Goal: Obtain resource: Obtain resource

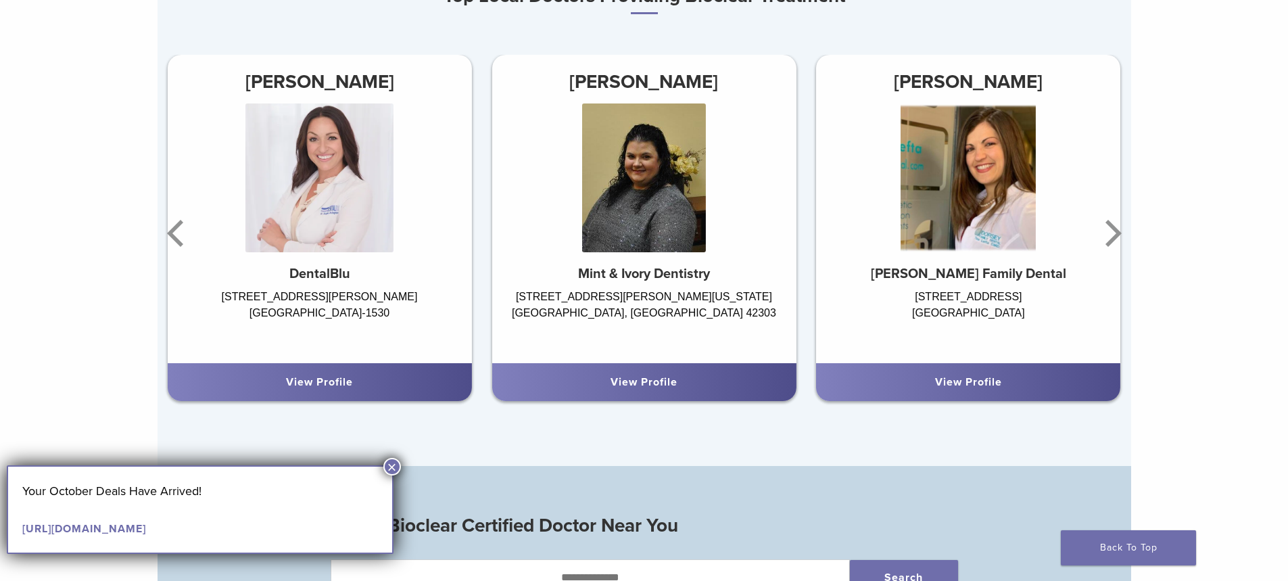
scroll to position [1014, 0]
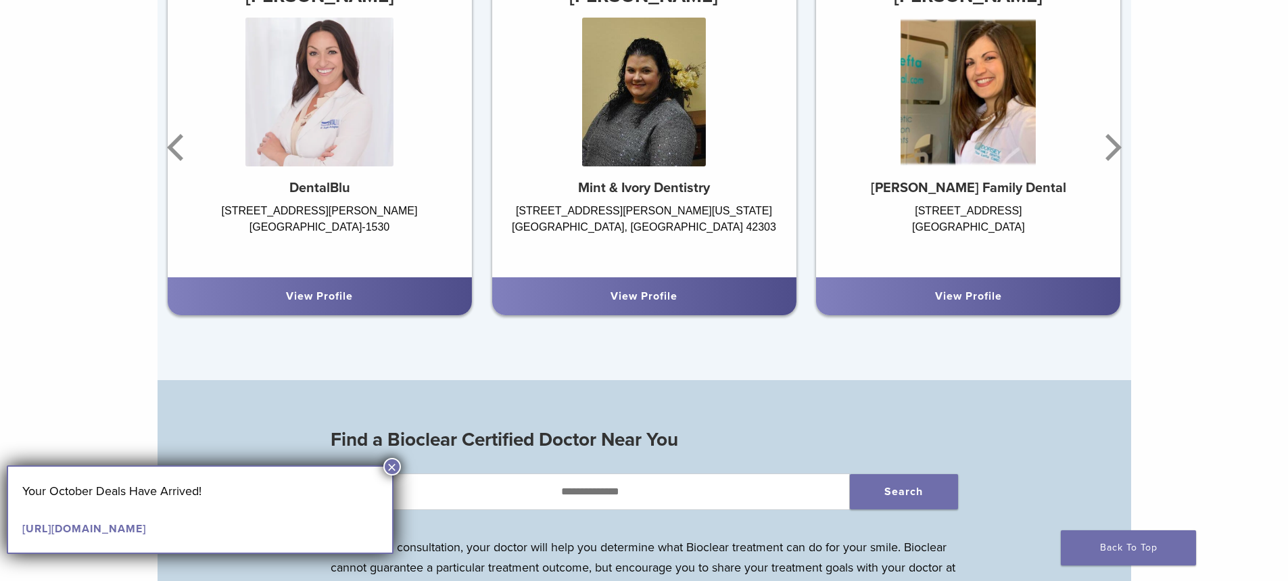
click at [393, 460] on button "×" at bounding box center [392, 467] width 18 height 18
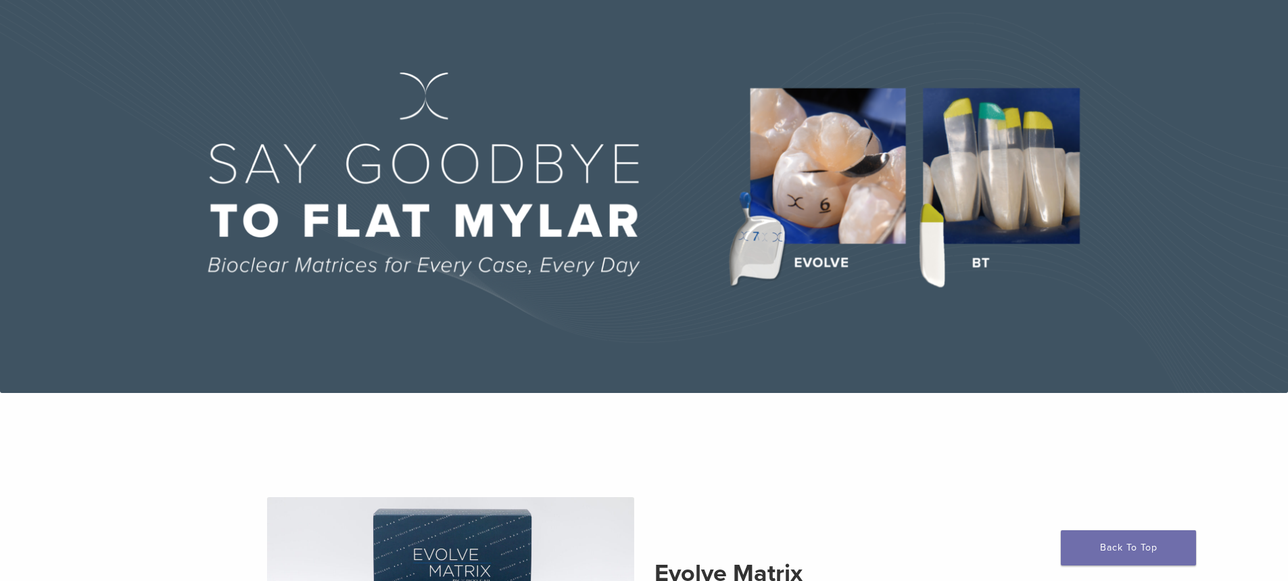
scroll to position [0, 0]
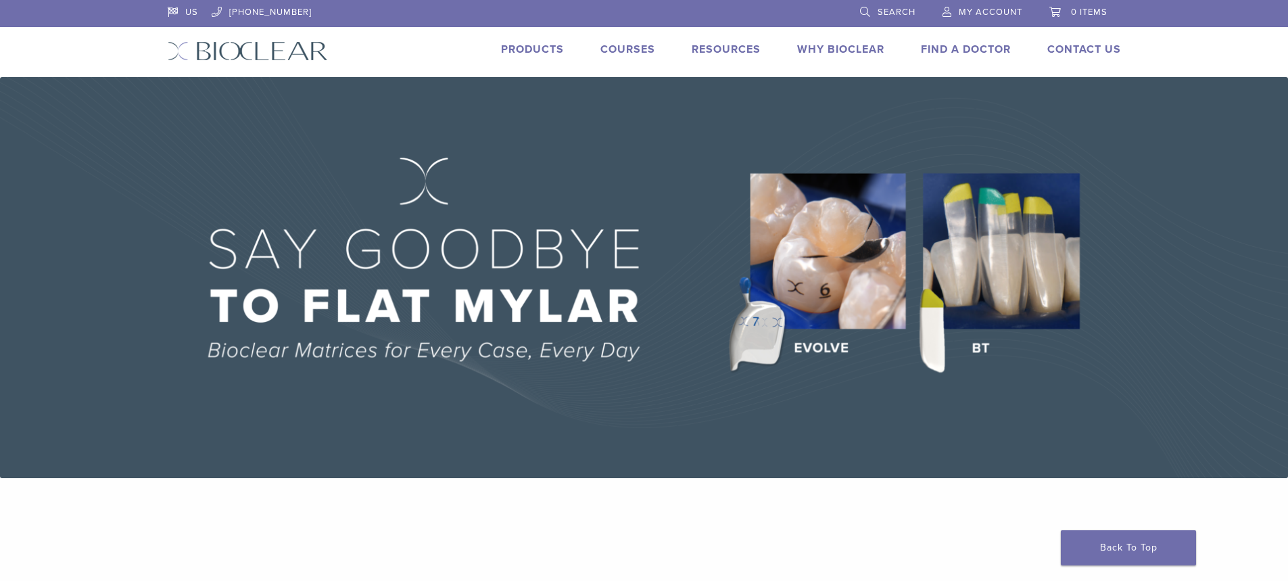
click at [535, 47] on link "Products" at bounding box center [532, 50] width 63 height 14
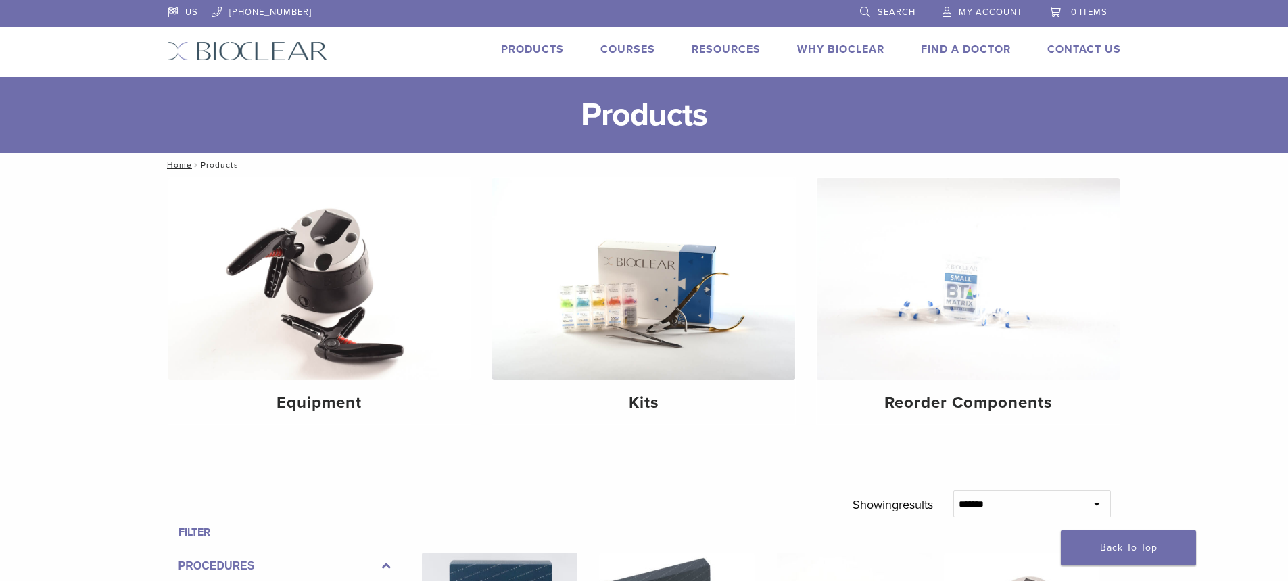
click at [623, 49] on link "Courses" at bounding box center [627, 50] width 55 height 14
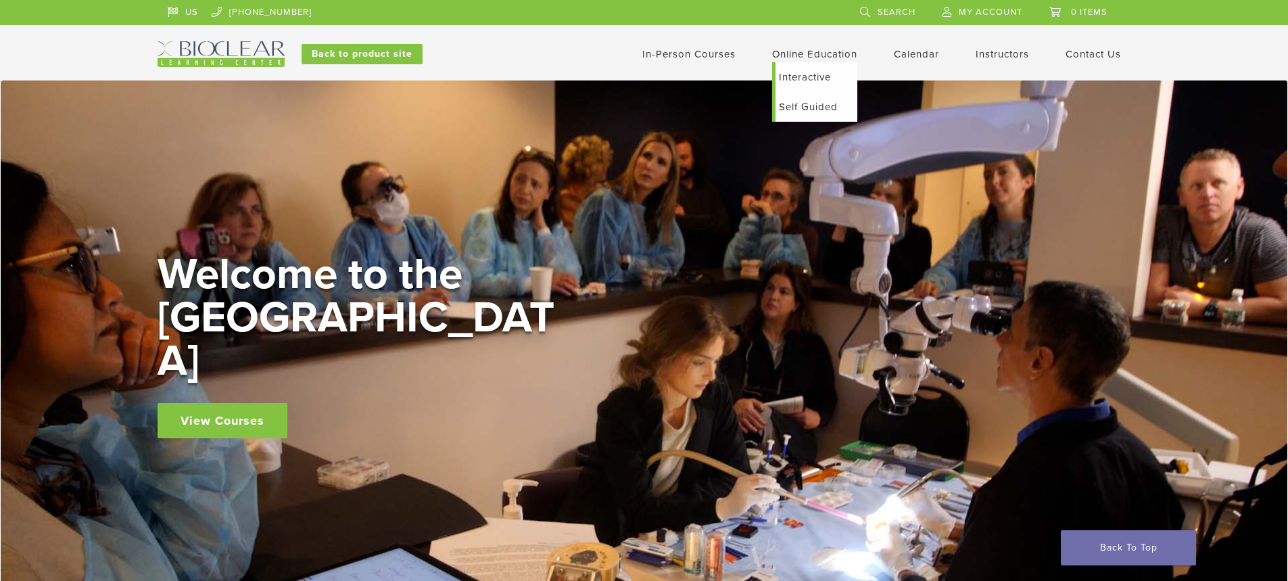
click at [794, 74] on link "Interactive" at bounding box center [816, 77] width 82 height 30
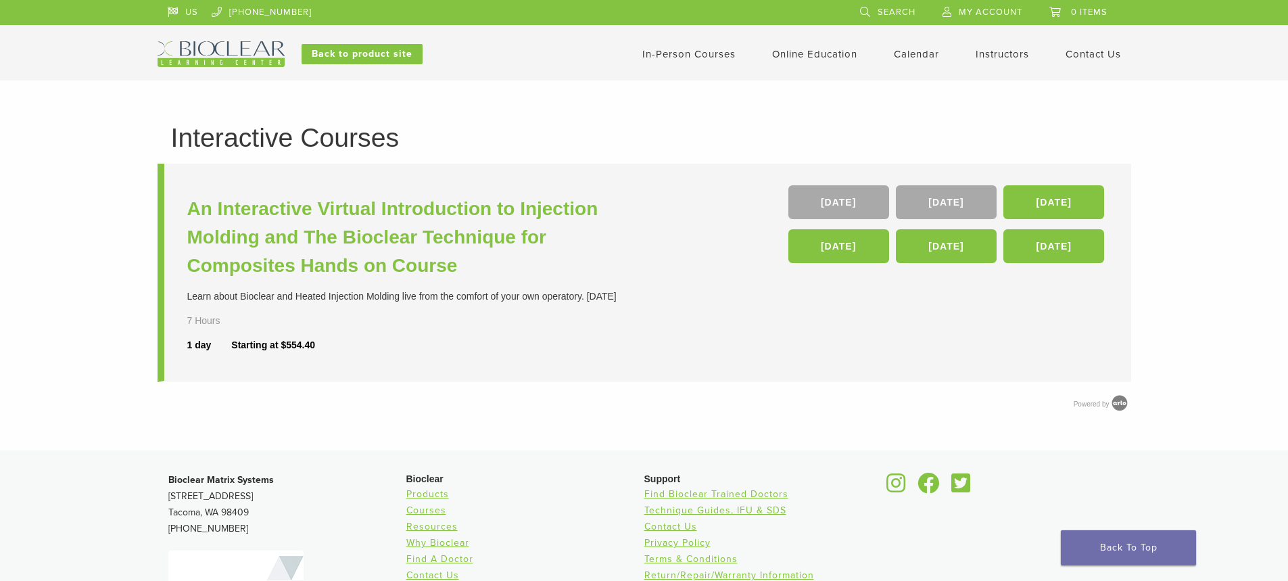
click at [678, 51] on link "In-Person Courses" at bounding box center [688, 54] width 93 height 12
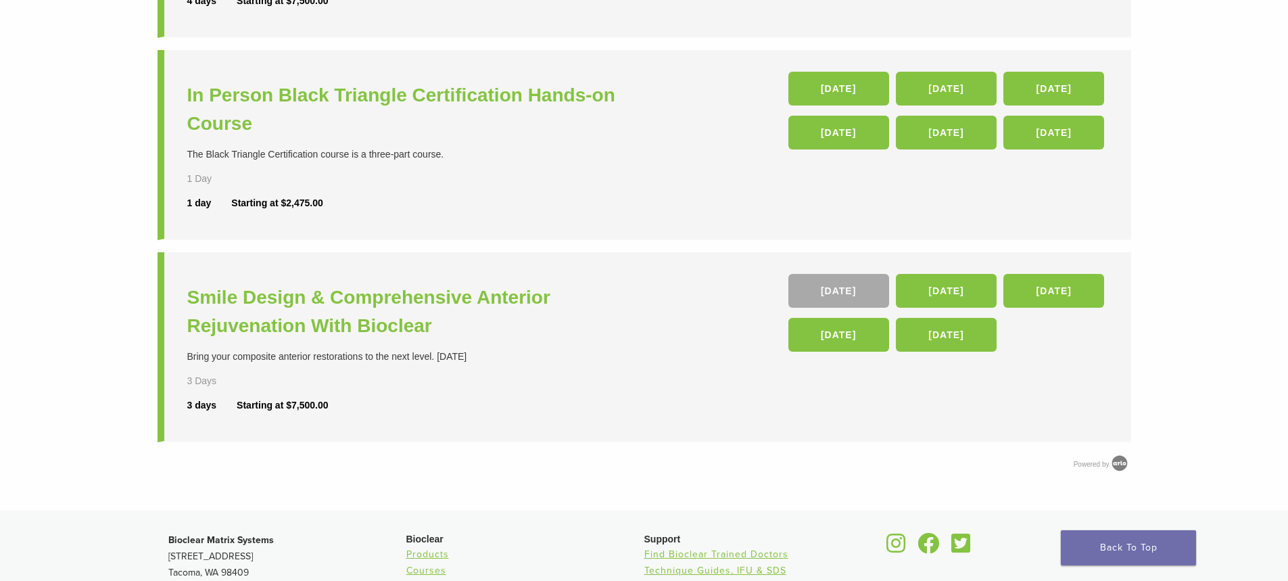
scroll to position [541, 0]
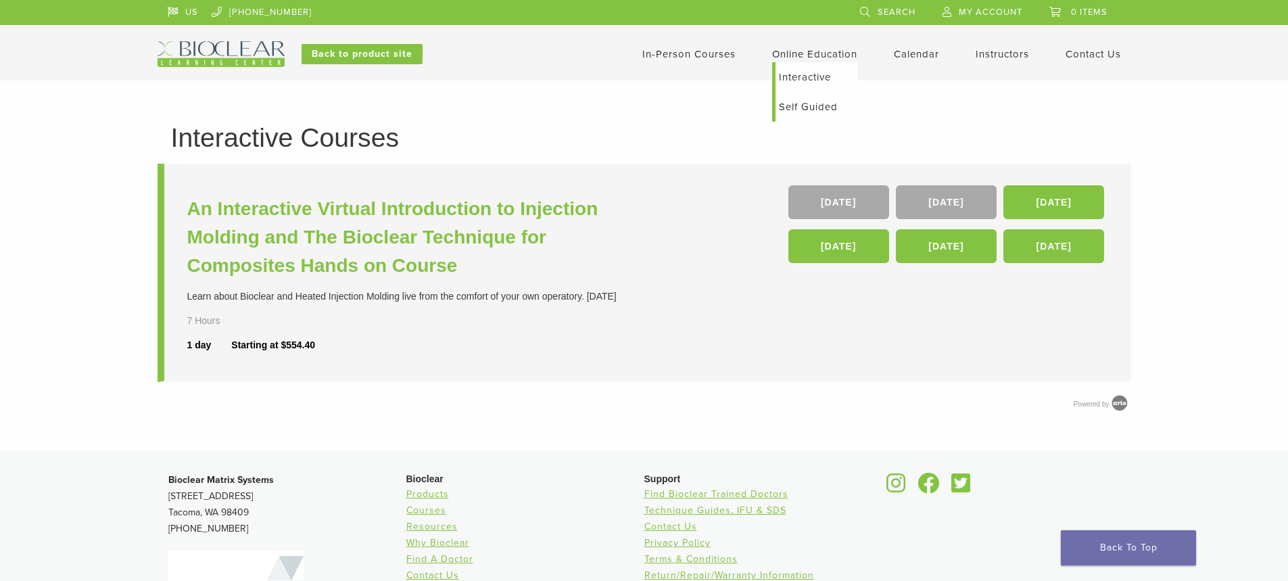
click at [806, 104] on link "Self Guided" at bounding box center [816, 107] width 82 height 30
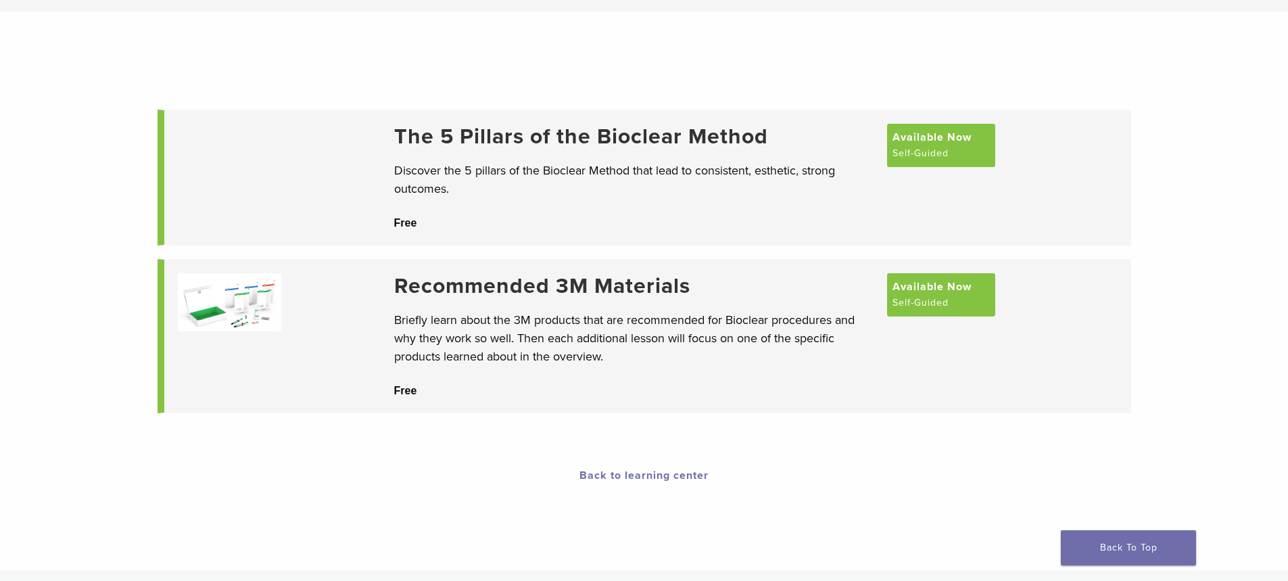
scroll to position [68, 0]
click at [915, 145] on span "Available Now" at bounding box center [931, 137] width 79 height 16
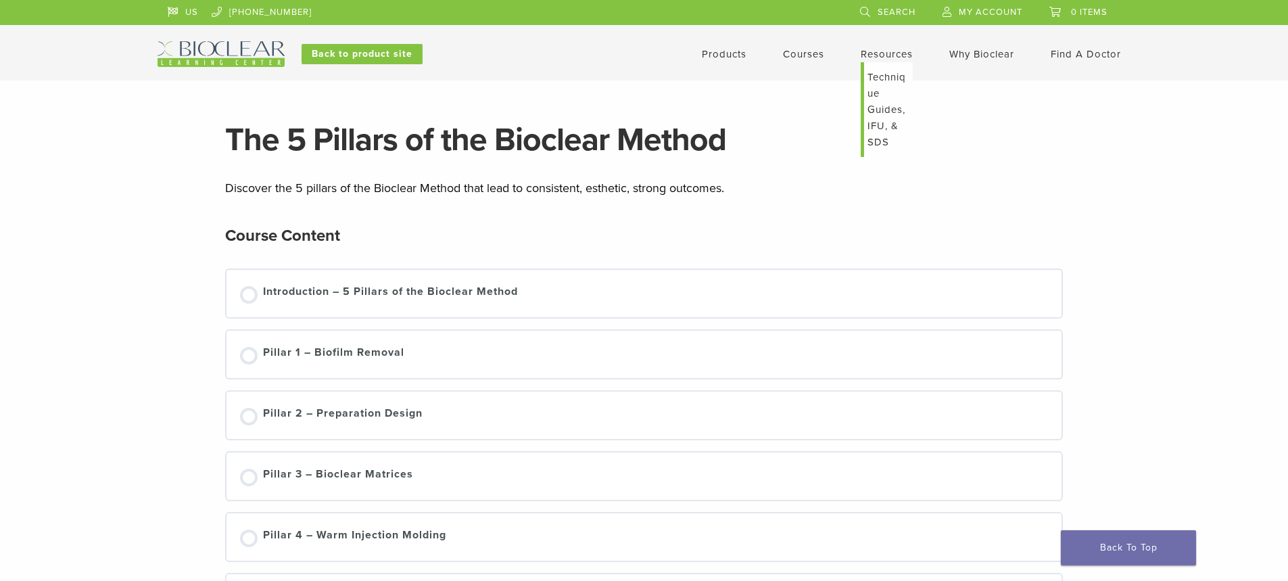
click at [877, 76] on link "Technique Guides, IFU, & SDS" at bounding box center [888, 109] width 49 height 95
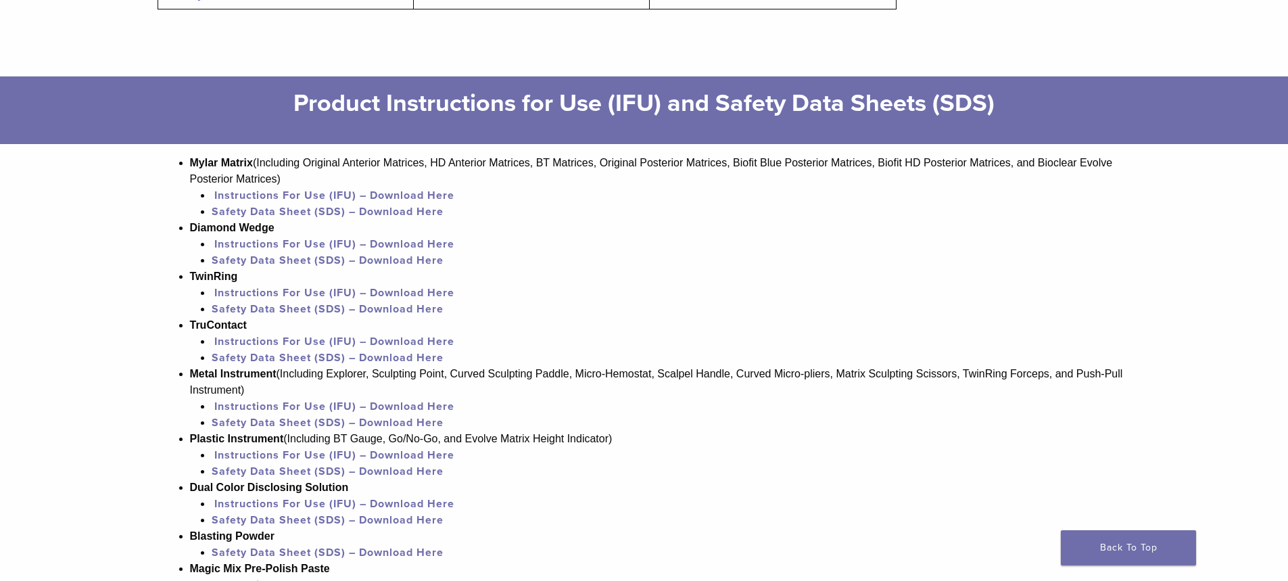
scroll to position [811, 0]
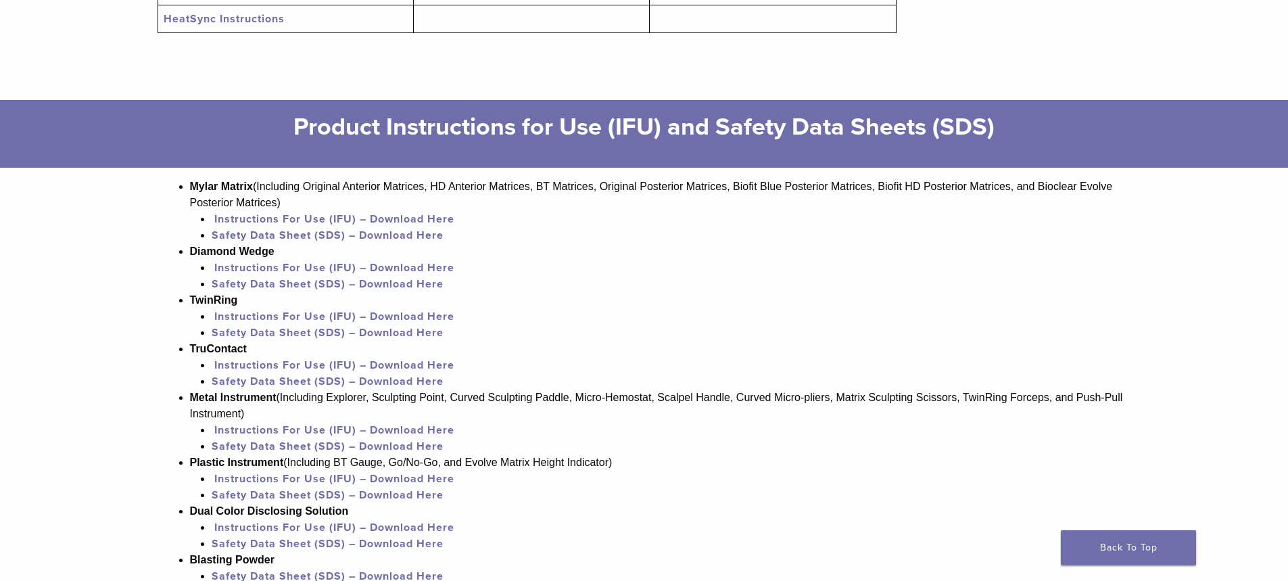
click at [429, 317] on link "Instructions For Use (IFU) – Download Here" at bounding box center [334, 317] width 240 height 14
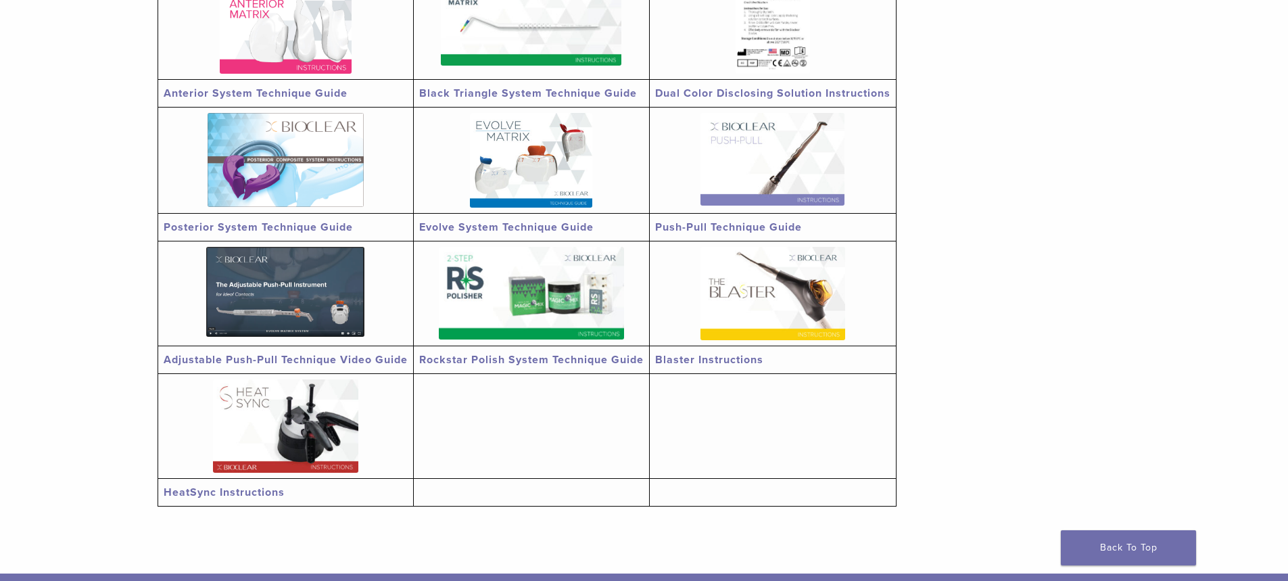
scroll to position [270, 0]
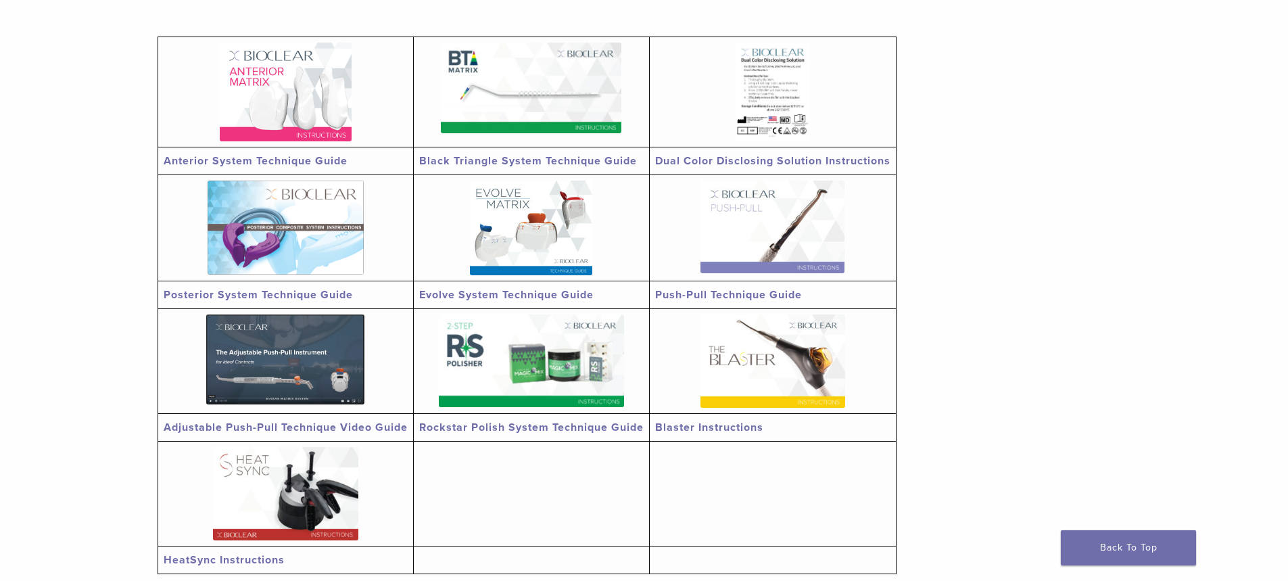
click at [259, 296] on link "Posterior System Technique Guide" at bounding box center [258, 295] width 189 height 14
click at [272, 291] on link "Posterior System Technique Guide" at bounding box center [258, 295] width 189 height 14
